Goal: Task Accomplishment & Management: Manage account settings

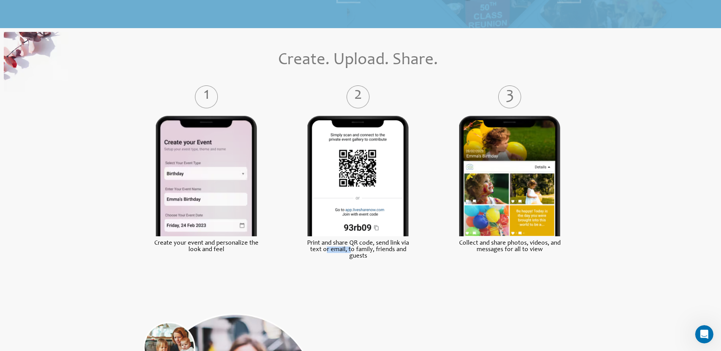
drag, startPoint x: 325, startPoint y: 253, endPoint x: 358, endPoint y: 251, distance: 32.8
click at [358, 251] on label "Print and share QR code, send link via text or email, to family, friends and gu…" at bounding box center [358, 249] width 111 height 19
drag, startPoint x: 358, startPoint y: 251, endPoint x: 407, endPoint y: 253, distance: 49.5
click at [407, 253] on label "Print and share QR code, send link via text or email, to family, friends and gu…" at bounding box center [358, 249] width 111 height 19
click at [522, 249] on label "Collect and share photos, videos, and messages for all to view" at bounding box center [509, 246] width 111 height 13
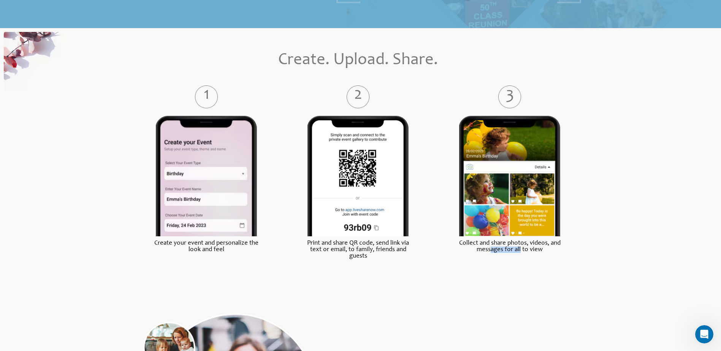
drag, startPoint x: 493, startPoint y: 252, endPoint x: 521, endPoint y: 250, distance: 27.8
click at [521, 250] on label "Collect and share photos, videos, and messages for all to view" at bounding box center [509, 246] width 111 height 13
drag, startPoint x: 521, startPoint y: 250, endPoint x: 470, endPoint y: 251, distance: 50.6
click at [470, 251] on label "Collect and share photos, videos, and messages for all to view" at bounding box center [509, 246] width 111 height 13
click at [380, 256] on label "Print and share QR code, send link via text or email, to family, friends and gu…" at bounding box center [358, 249] width 111 height 19
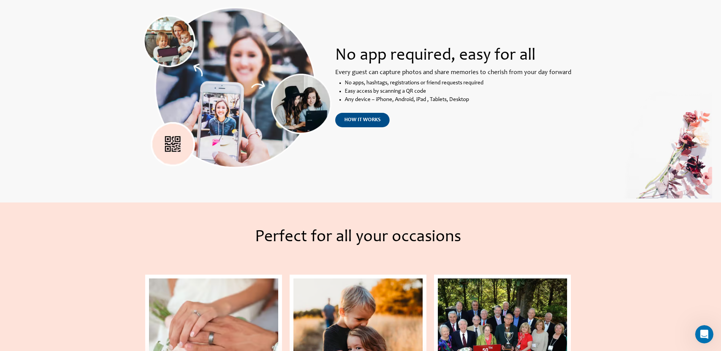
scroll to position [608, 0]
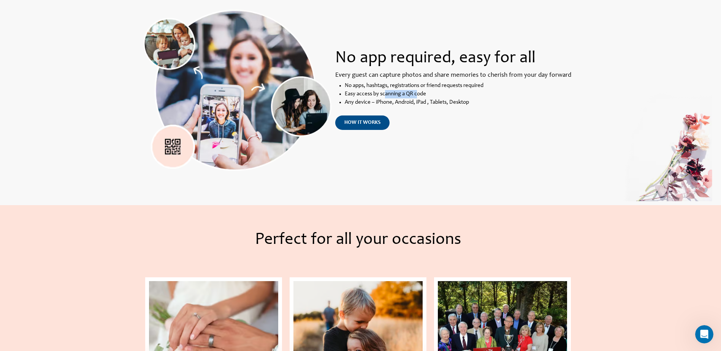
drag, startPoint x: 386, startPoint y: 98, endPoint x: 418, endPoint y: 96, distance: 32.4
click at [418, 96] on li "Easy access by scanning a QR code" at bounding box center [459, 94] width 228 height 8
drag, startPoint x: 418, startPoint y: 96, endPoint x: 466, endPoint y: 90, distance: 47.9
click at [466, 90] on li "No apps, hashtags, registrations or friend requests required" at bounding box center [459, 86] width 228 height 8
drag, startPoint x: 395, startPoint y: 89, endPoint x: 432, endPoint y: 88, distance: 36.9
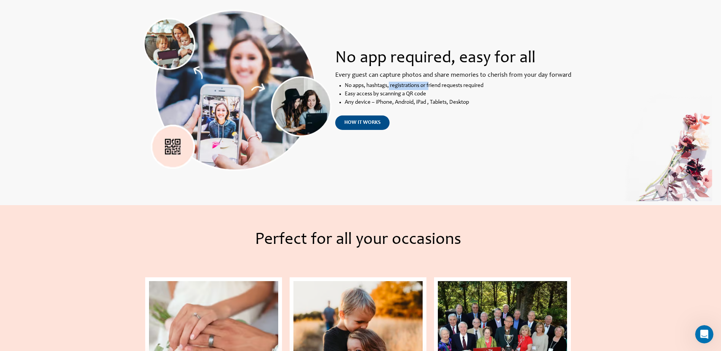
click at [432, 88] on li "No apps, hashtags, registrations or friend requests required" at bounding box center [459, 86] width 228 height 8
click at [357, 85] on li "No apps, hashtags, registrations or friend requests required" at bounding box center [459, 86] width 228 height 8
click at [361, 125] on span "how it works" at bounding box center [363, 122] width 36 height 5
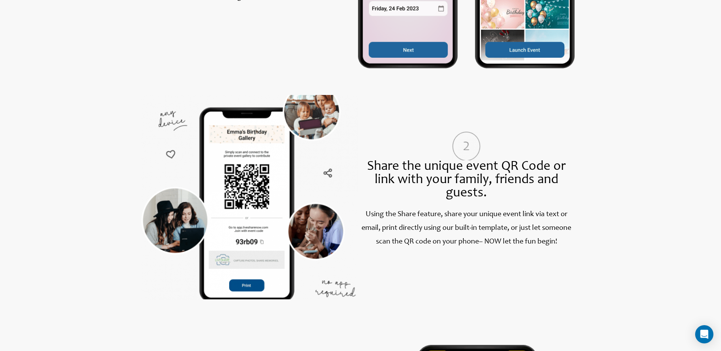
scroll to position [494, 0]
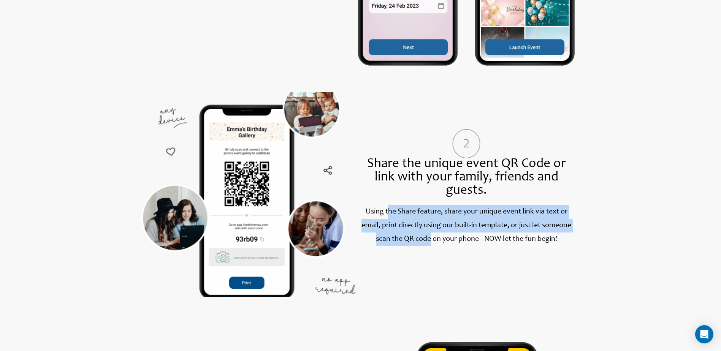
drag, startPoint x: 386, startPoint y: 215, endPoint x: 430, endPoint y: 240, distance: 50.4
click at [430, 240] on label "Using the Share feature, share your unique event link via text or email, print …" at bounding box center [467, 225] width 210 height 35
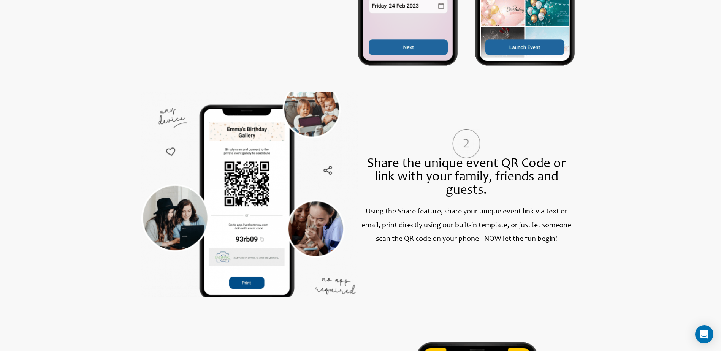
drag, startPoint x: 430, startPoint y: 240, endPoint x: 464, endPoint y: 241, distance: 34.6
click at [464, 241] on label "Using the Share feature, share your unique event link via text or email, print …" at bounding box center [467, 225] width 210 height 35
click at [497, 238] on label "– NOW let the fun begin!" at bounding box center [518, 240] width 78 height 8
click at [473, 237] on label "Using the Share feature, share your unique event link via text or email, print …" at bounding box center [467, 225] width 210 height 35
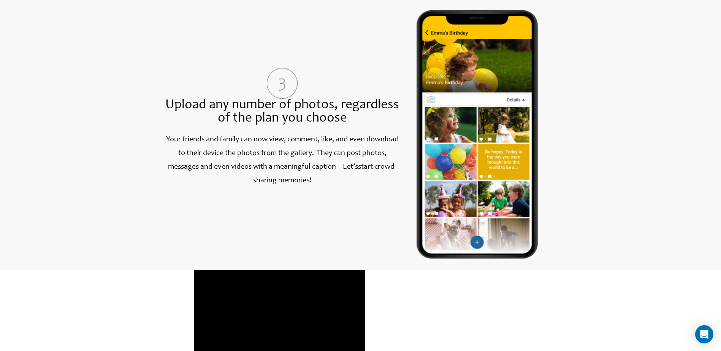
scroll to position [837, 0]
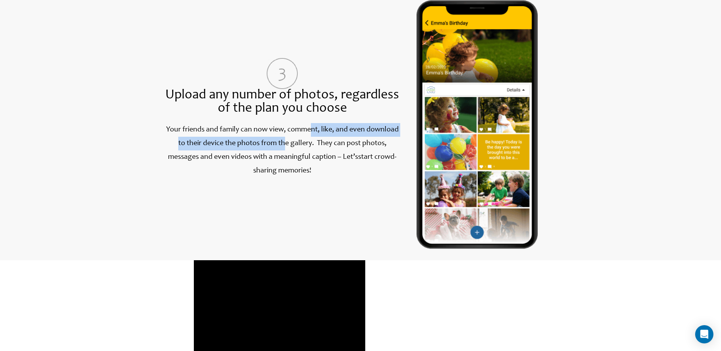
drag, startPoint x: 310, startPoint y: 133, endPoint x: 285, endPoint y: 152, distance: 31.6
click at [285, 152] on p "Your friends and family can now view, comment, like, and even download to their…" at bounding box center [282, 150] width 238 height 55
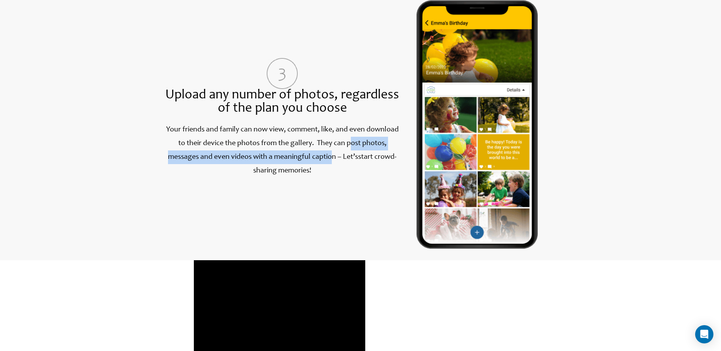
drag, startPoint x: 352, startPoint y: 144, endPoint x: 332, endPoint y: 161, distance: 26.2
click at [332, 161] on label "Your friends and family can now view, comment, like, and even download to their…" at bounding box center [282, 150] width 233 height 49
drag, startPoint x: 332, startPoint y: 161, endPoint x: 372, endPoint y: 161, distance: 39.5
click at [372, 161] on label "start crowd-sharing memories!" at bounding box center [324, 164] width 143 height 21
click at [314, 159] on label "Your friends and family can now view, comment, like, and even download to their…" at bounding box center [282, 150] width 233 height 49
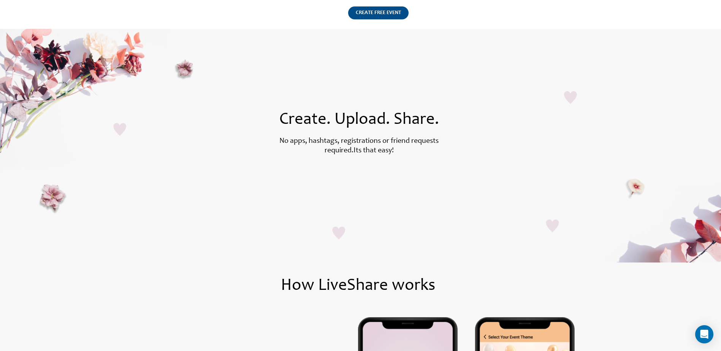
scroll to position [0, 0]
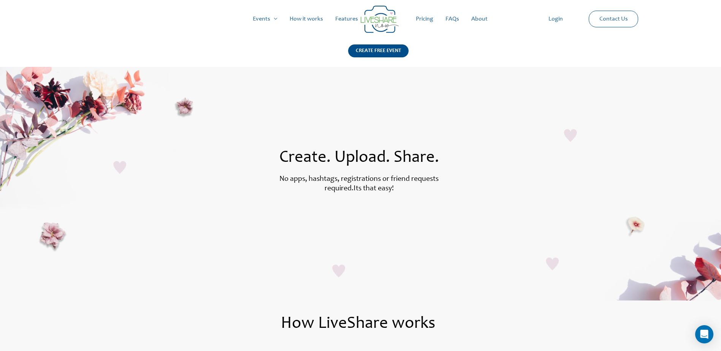
click at [564, 18] on link "Login" at bounding box center [556, 19] width 27 height 24
